Goal: Check status

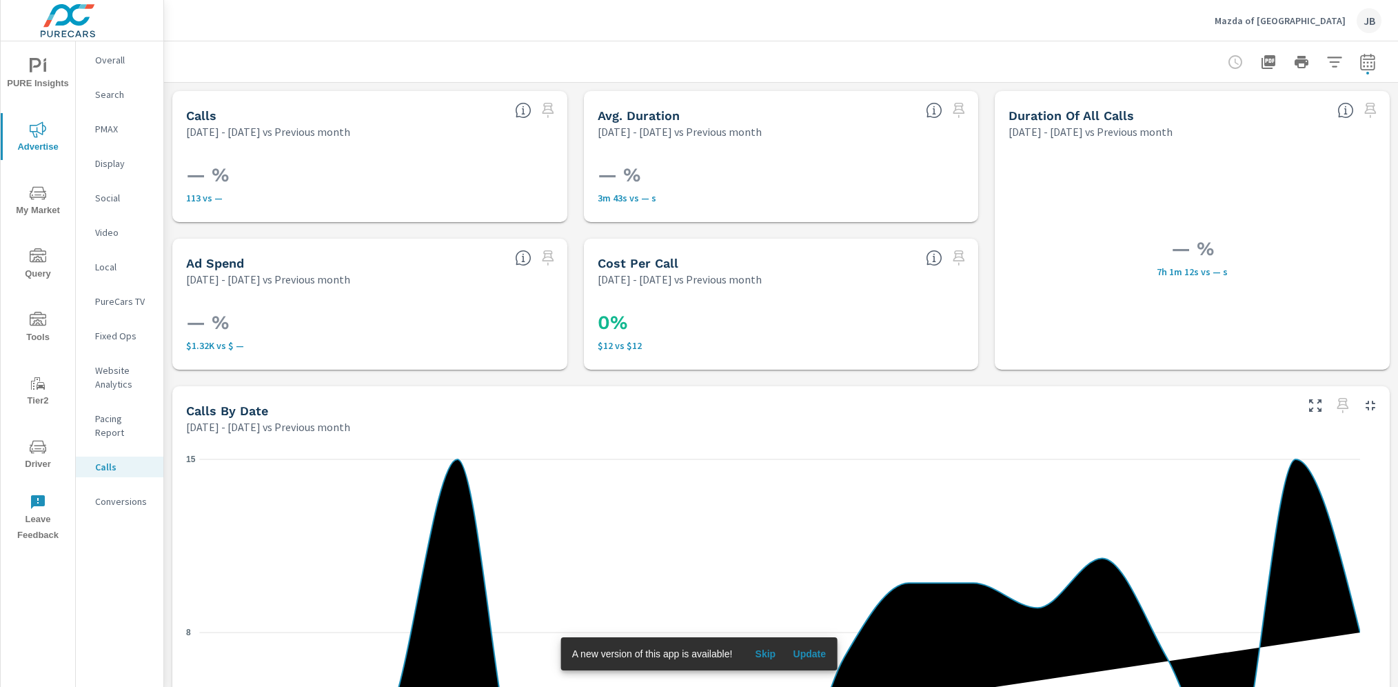
scroll to position [637, 0]
